Goal: Navigation & Orientation: Find specific page/section

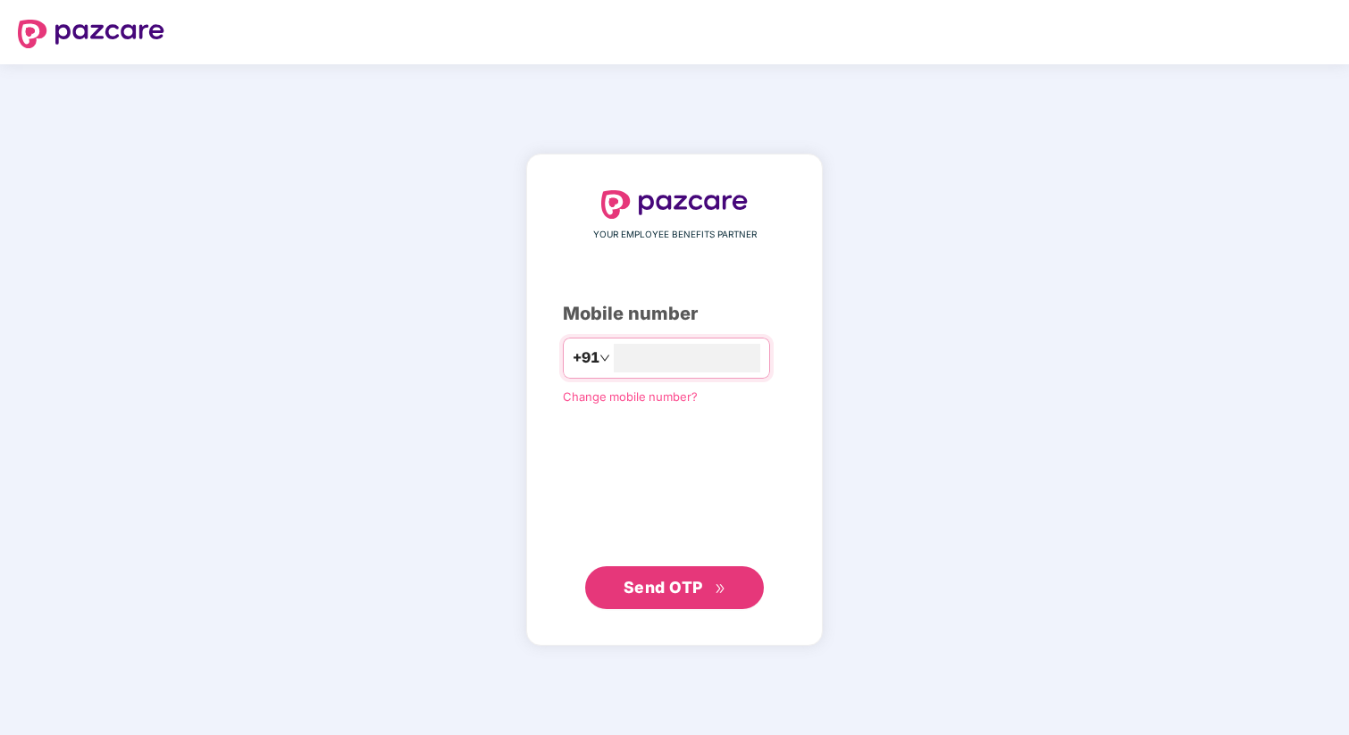
type input "**********"
click at [670, 578] on span "Send OTP" at bounding box center [664, 587] width 80 height 19
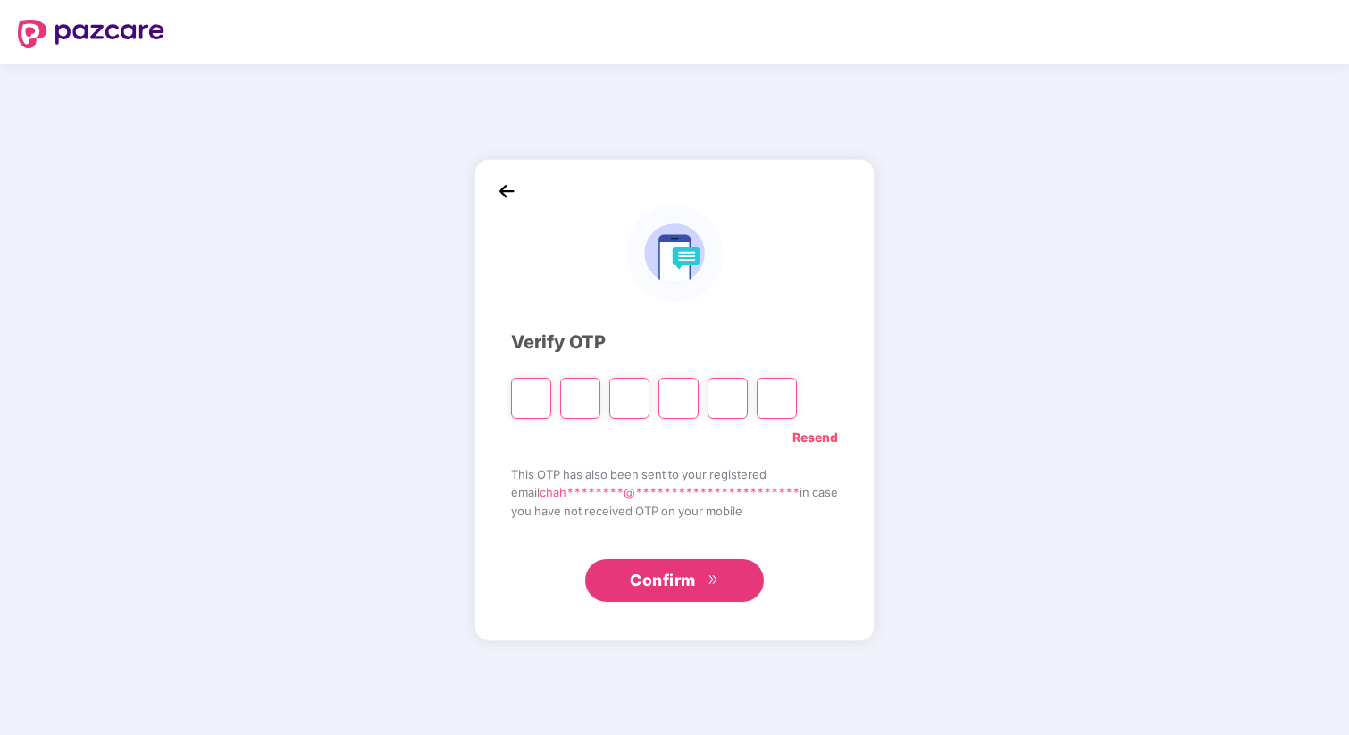
paste input "*"
type input "*"
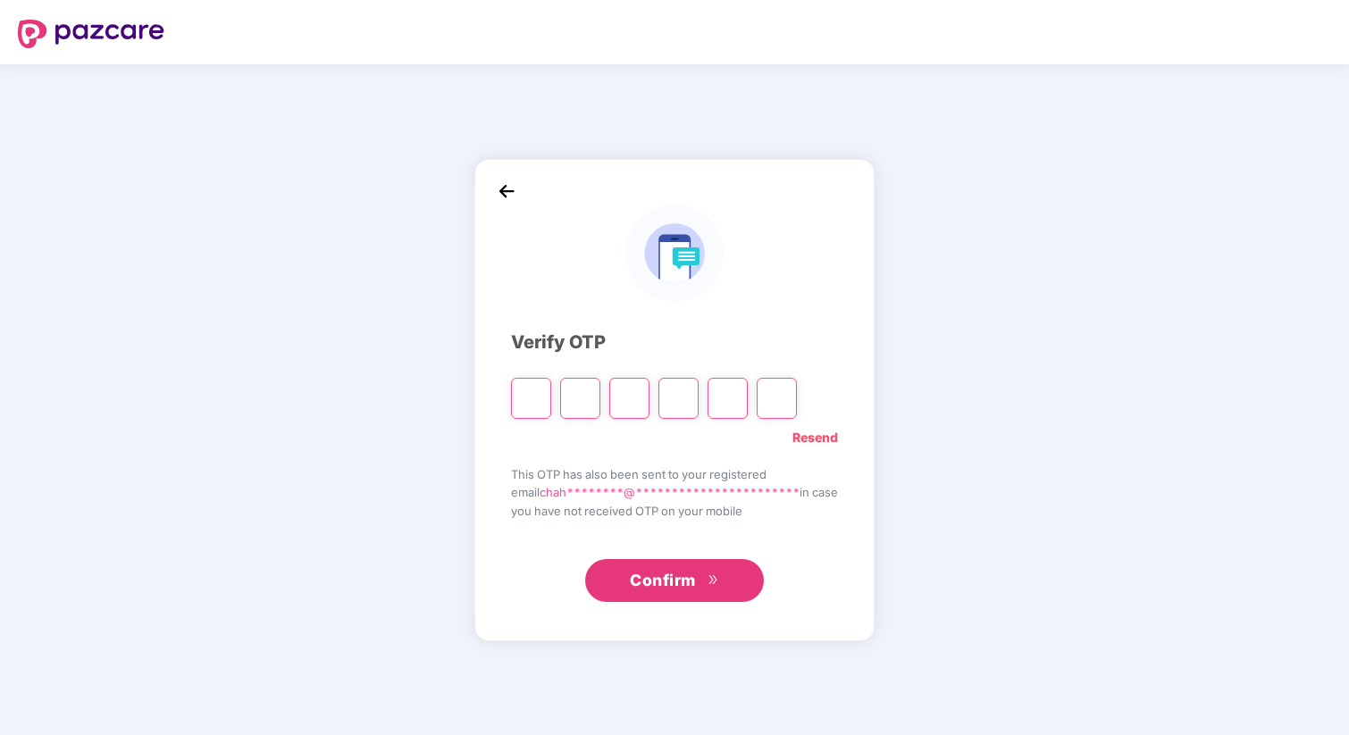
type input "*"
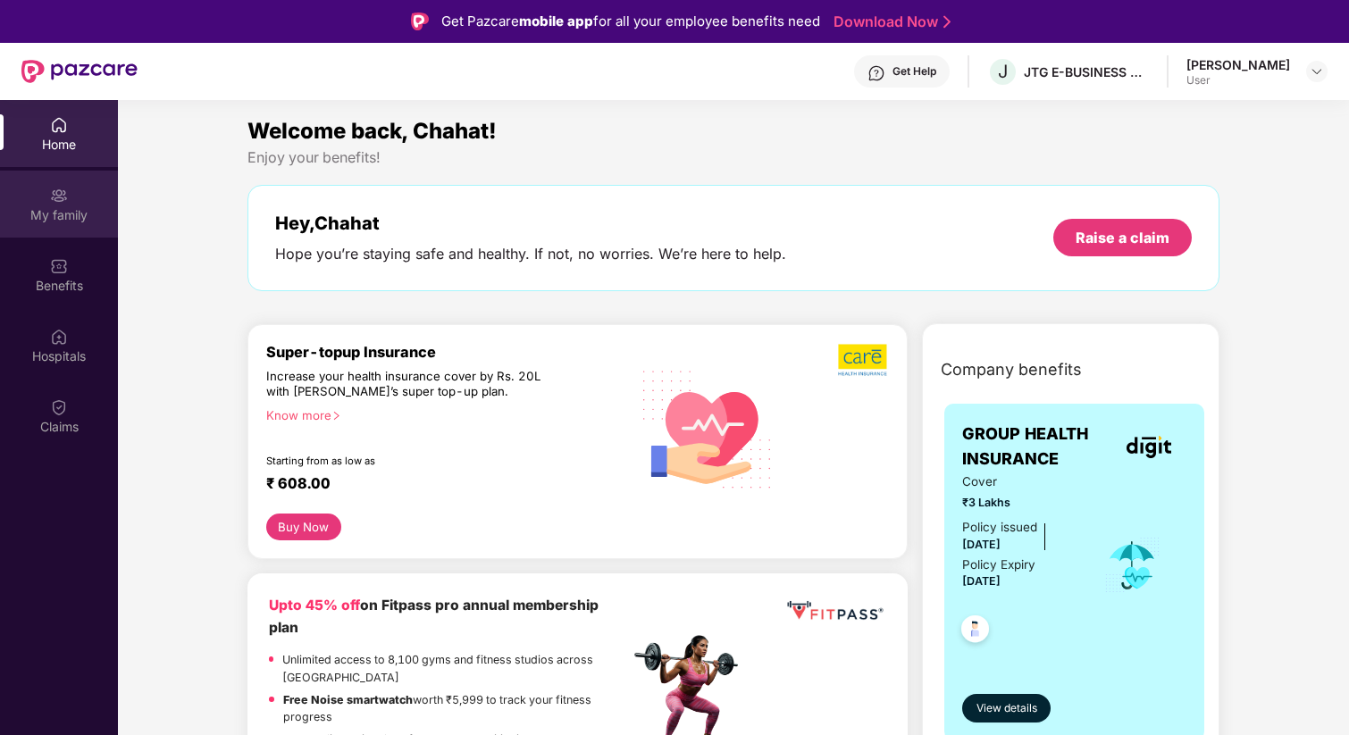
click at [82, 204] on div "My family" at bounding box center [59, 204] width 118 height 67
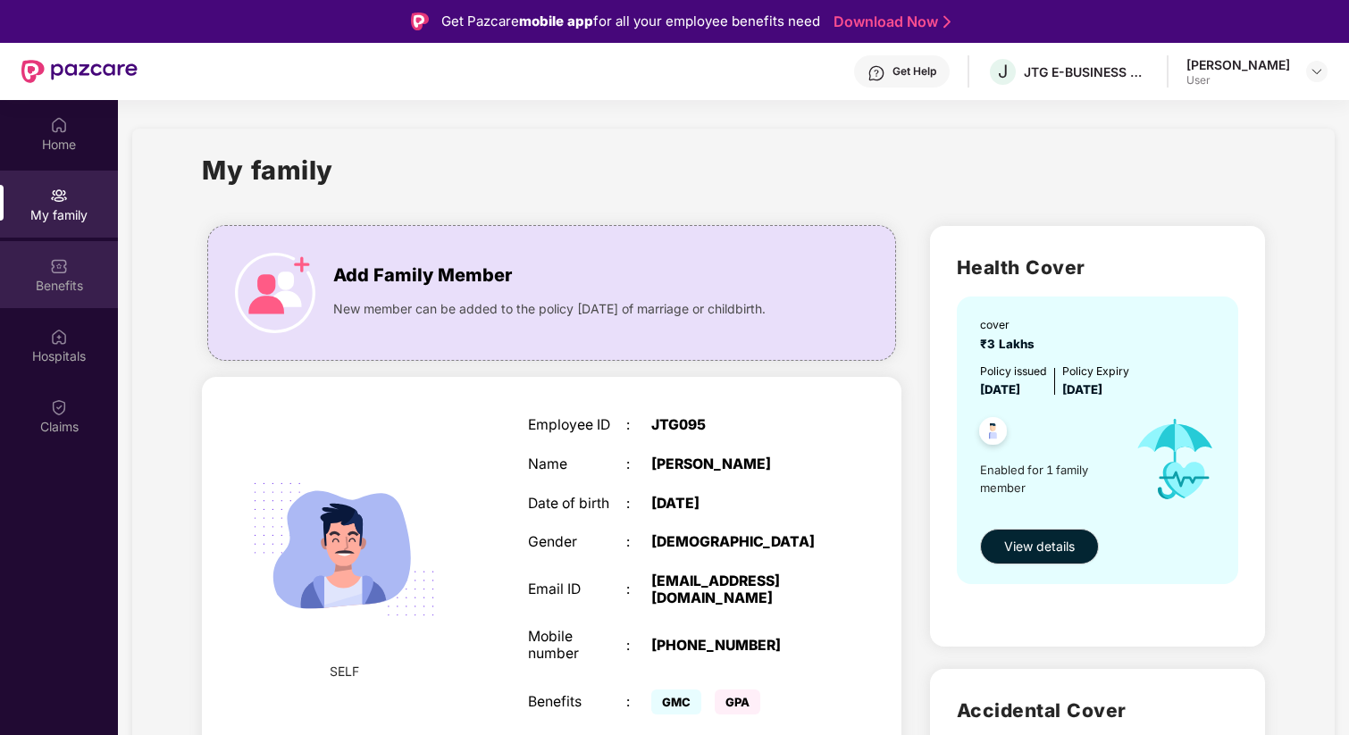
click at [63, 289] on div "Benefits" at bounding box center [59, 286] width 118 height 18
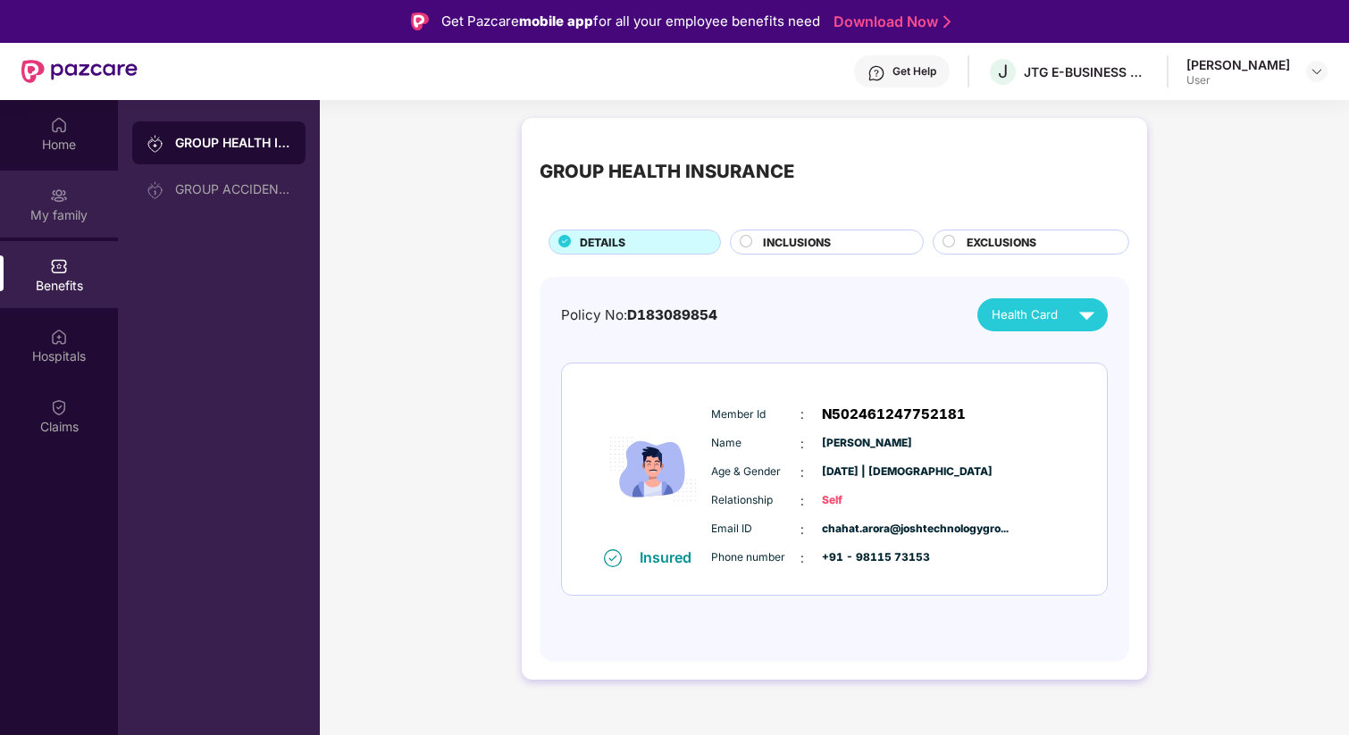
click at [76, 201] on div "My family" at bounding box center [59, 204] width 118 height 67
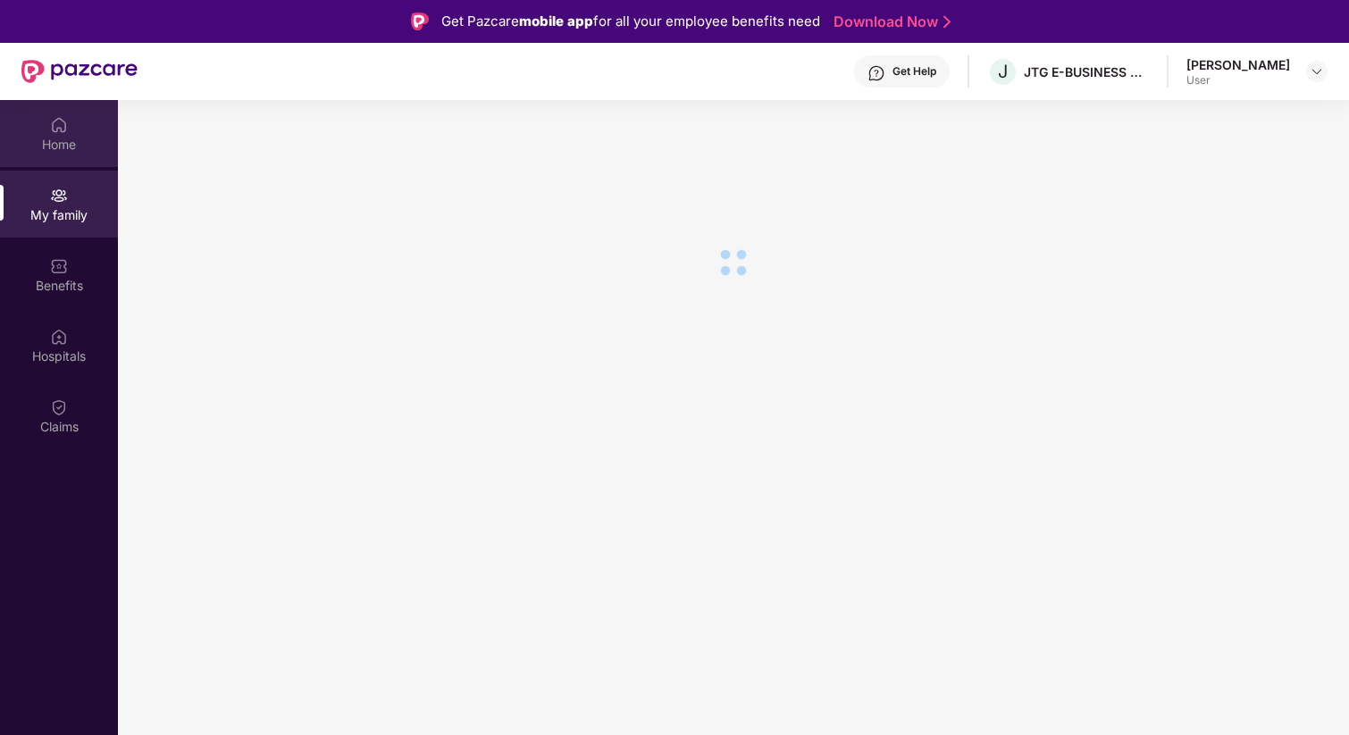
click at [75, 152] on div "Home" at bounding box center [59, 145] width 118 height 18
